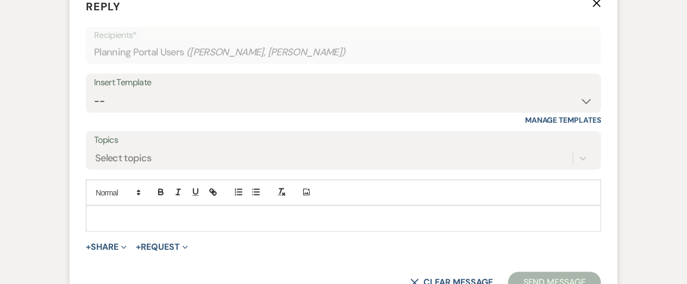
scroll to position [517, 0]
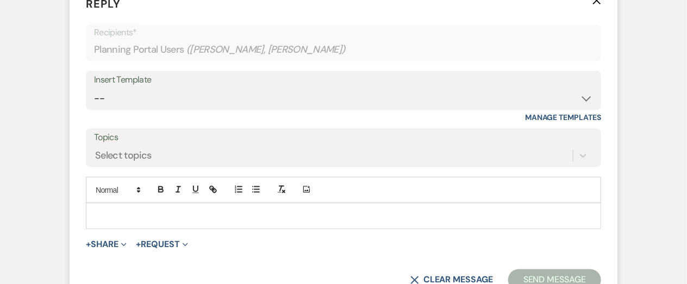
click at [196, 218] on p at bounding box center [344, 216] width 498 height 12
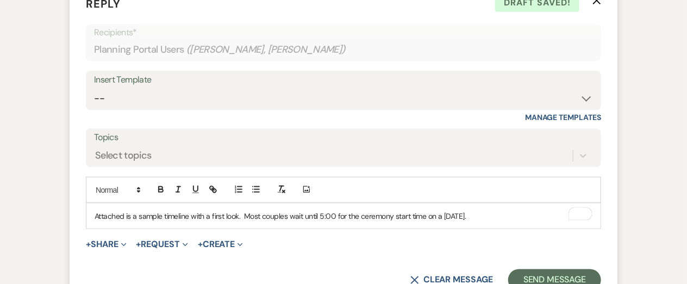
click at [338, 217] on p "Attached is a sample timeline with a first look. Most couples wait until 5:00 f…" at bounding box center [344, 216] width 498 height 12
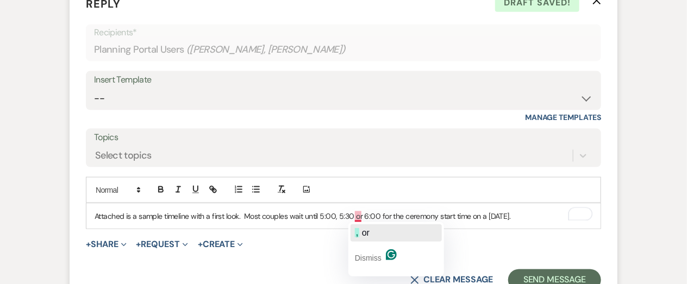
click at [363, 228] on span "or" at bounding box center [366, 232] width 8 height 9
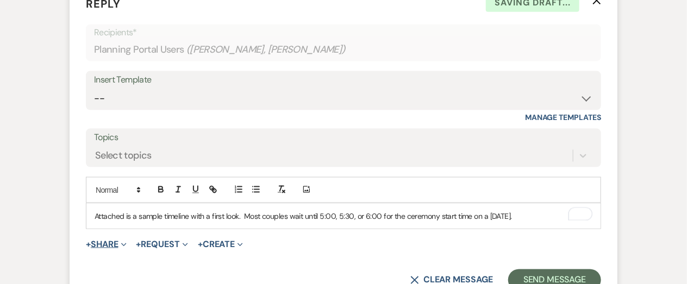
click at [115, 243] on button "+ Share Expand" at bounding box center [106, 244] width 41 height 9
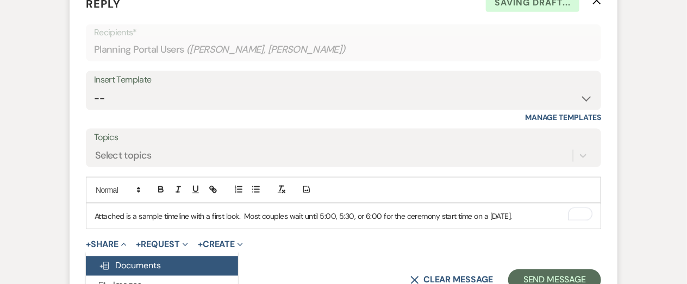
click at [120, 262] on span "Doc Upload Documents" at bounding box center [130, 265] width 62 height 11
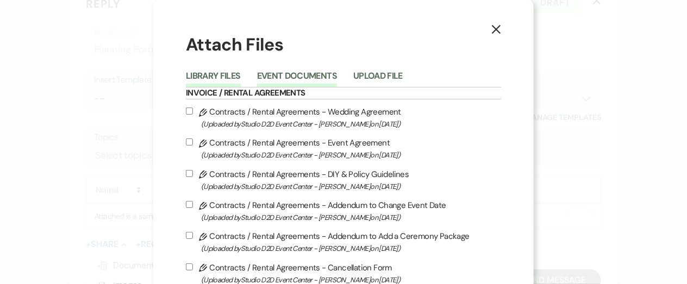
click at [291, 79] on button "Event Documents" at bounding box center [297, 79] width 80 height 15
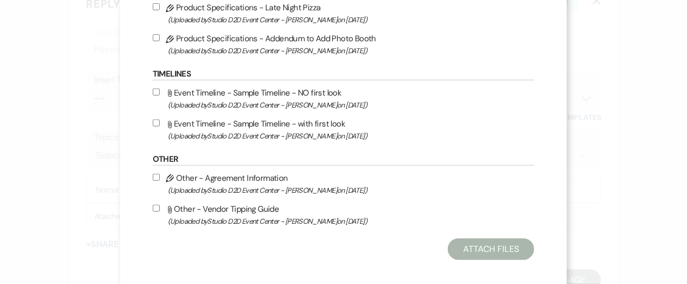
scroll to position [227, 0]
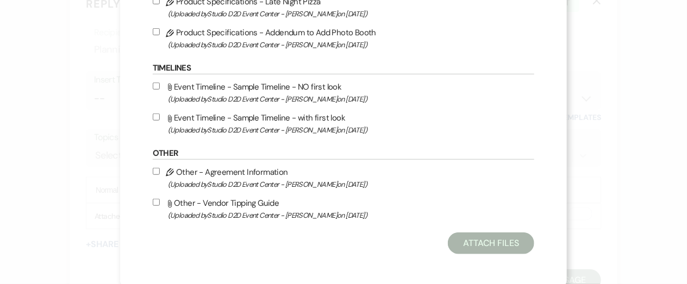
click at [284, 117] on label "Attach File Event Timeline - Sample Timeline - with first look (Uploaded by Stu…" at bounding box center [343, 124] width 381 height 26
click at [160, 117] on input "Attach File Event Timeline - Sample Timeline - with first look (Uploaded by Stu…" at bounding box center [156, 117] width 7 height 7
checkbox input "true"
click at [448, 241] on button "Attach Files" at bounding box center [491, 244] width 86 height 22
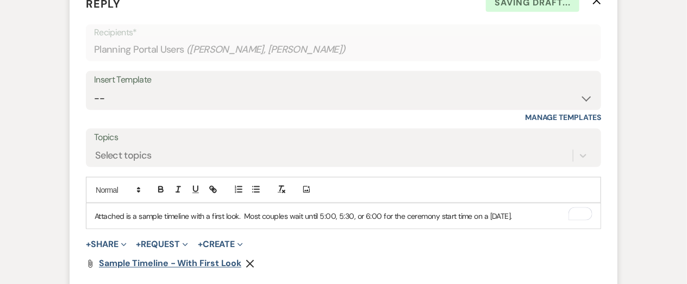
click at [208, 262] on span "Sample Timeline - with first look" at bounding box center [170, 263] width 142 height 11
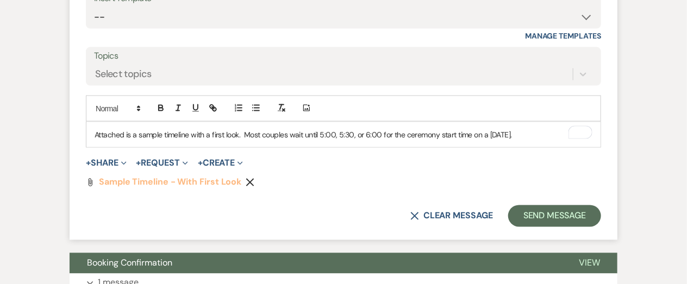
scroll to position [599, 0]
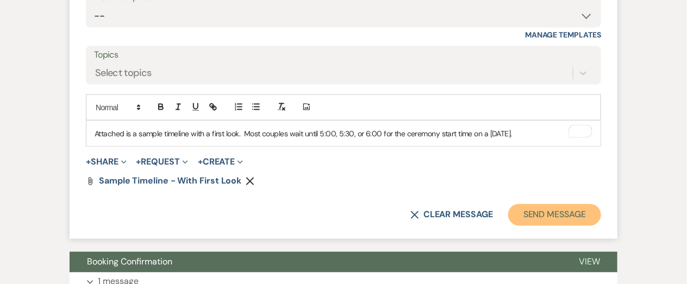
click at [528, 222] on button "Send Message" at bounding box center [554, 215] width 93 height 22
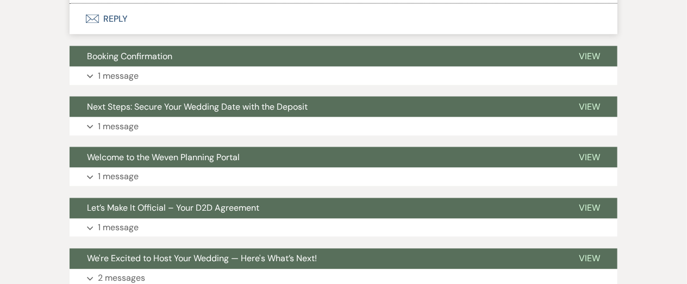
scroll to position [703, 0]
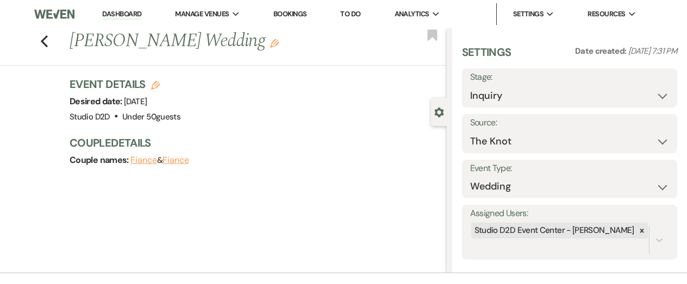
select select "9"
click at [470, 85] on select "Inquiry Follow Up Tour Requested Tour Confirmed Toured Proposal Sent Booked Lost" at bounding box center [569, 95] width 199 height 21
click at [662, 86] on button "Save" at bounding box center [654, 88] width 45 height 22
click at [127, 16] on link "Dashboard" at bounding box center [121, 14] width 39 height 10
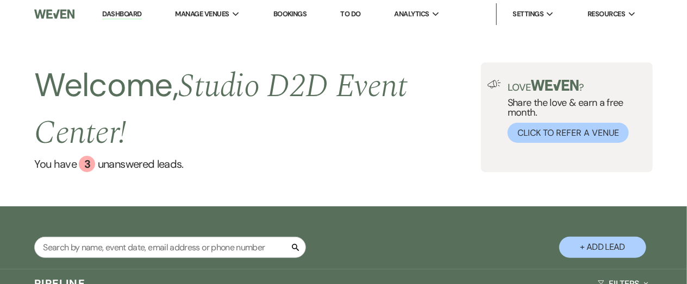
click at [519, 205] on div "Welcome, Studio D2D Event Center ! You have 3 unanswered lead s . Love ? Share …" at bounding box center [343, 117] width 687 height 178
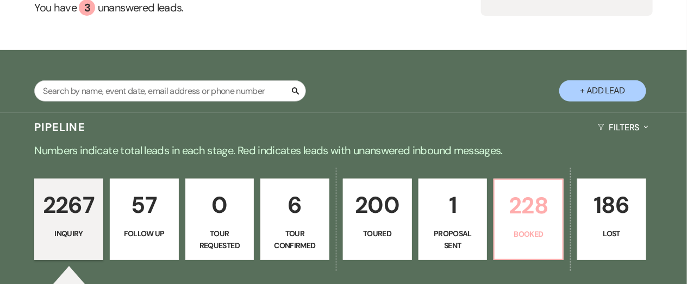
scroll to position [321, 0]
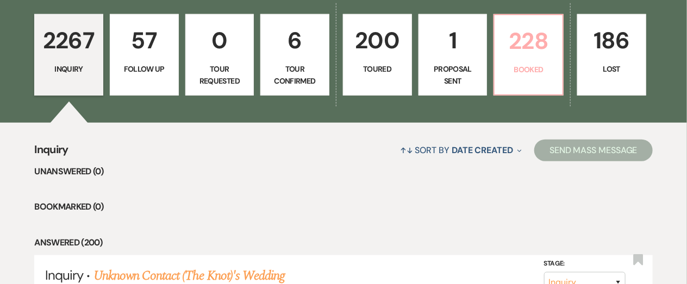
click at [522, 44] on p "228" at bounding box center [528, 41] width 55 height 36
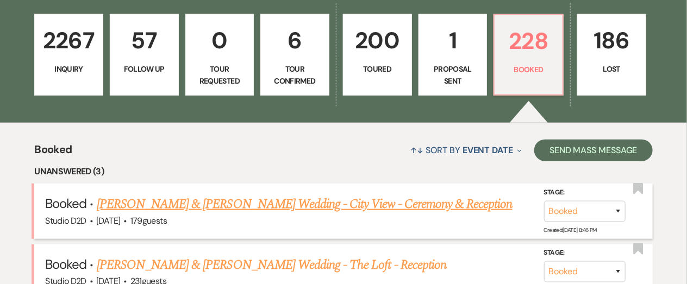
click at [291, 207] on link "Jada Garner & Elijah Schoonveld's Wedding - City View - Ceremony & Reception" at bounding box center [305, 204] width 416 height 20
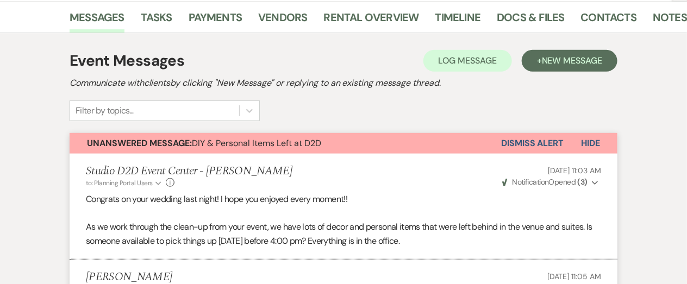
scroll to position [202, 0]
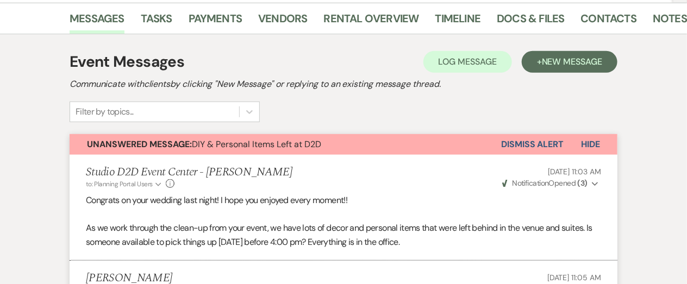
click at [531, 141] on button "Dismiss Alert" at bounding box center [532, 144] width 62 height 21
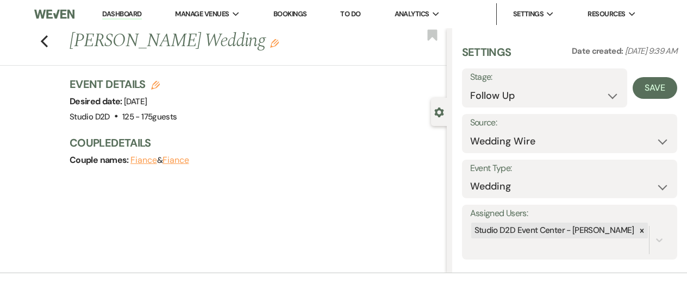
select select "9"
click at [643, 90] on button "Save" at bounding box center [654, 88] width 45 height 22
select select "9"
click at [658, 83] on button "Save" at bounding box center [654, 88] width 45 height 22
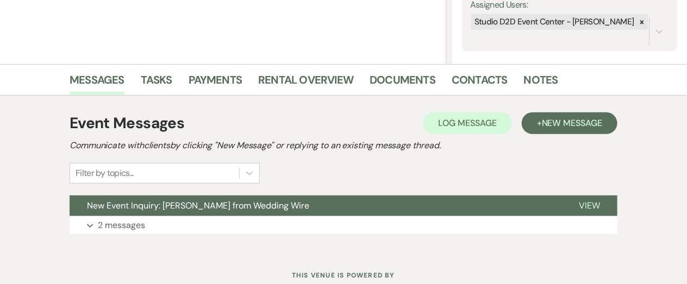
scroll to position [225, 0]
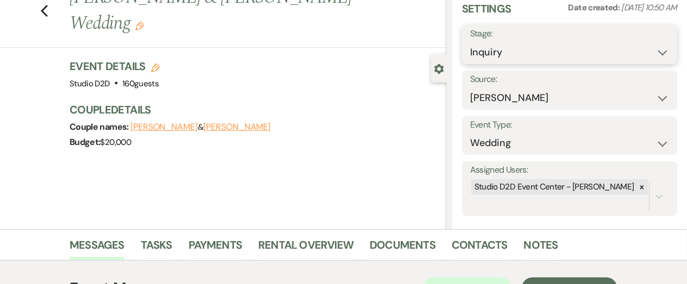
click at [517, 55] on select "Inquiry Follow Up Tour Requested Tour Confirmed Toured Proposal Sent Booked Lost" at bounding box center [569, 52] width 199 height 21
select select "9"
click at [470, 42] on select "Inquiry Follow Up Tour Requested Tour Confirmed Toured Proposal Sent Booked Lost" at bounding box center [569, 52] width 199 height 21
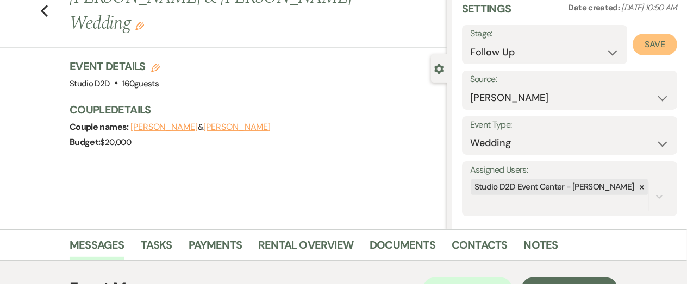
click at [647, 41] on button "Save" at bounding box center [654, 45] width 45 height 22
